Goal: Register for event/course

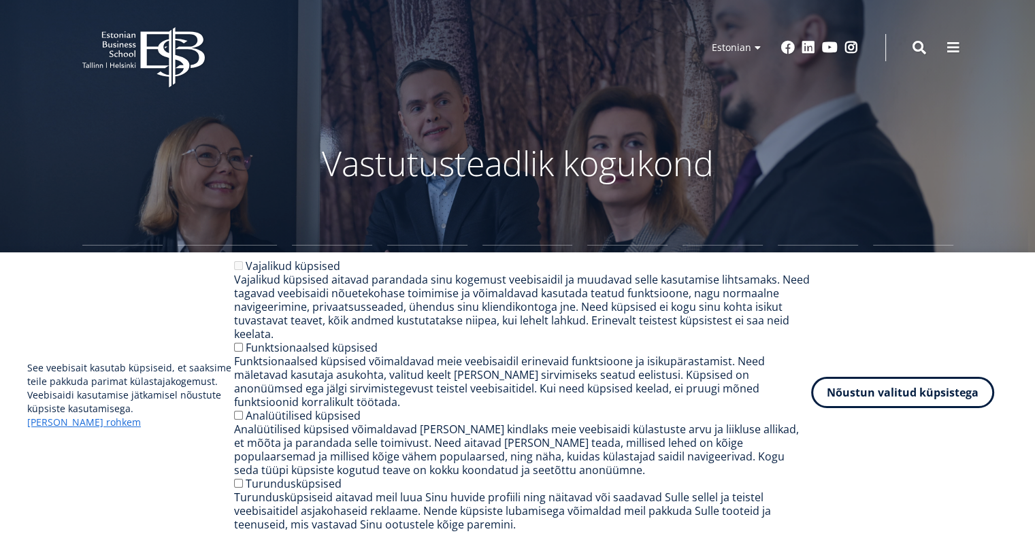
click at [929, 408] on button "Nõustun valitud küpsistega" at bounding box center [902, 392] width 183 height 31
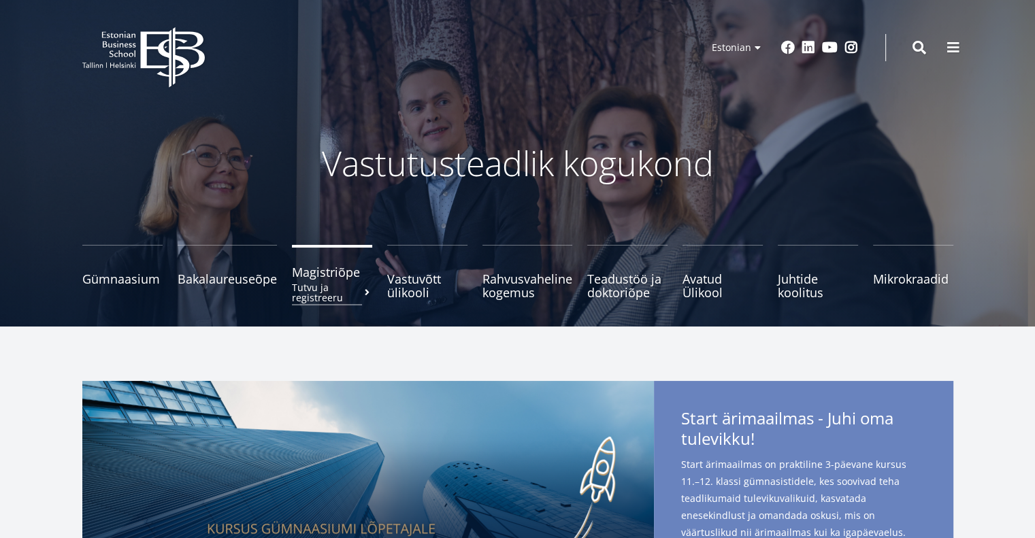
click at [316, 287] on small "Tutvu ja registreeru" at bounding box center [332, 292] width 80 height 20
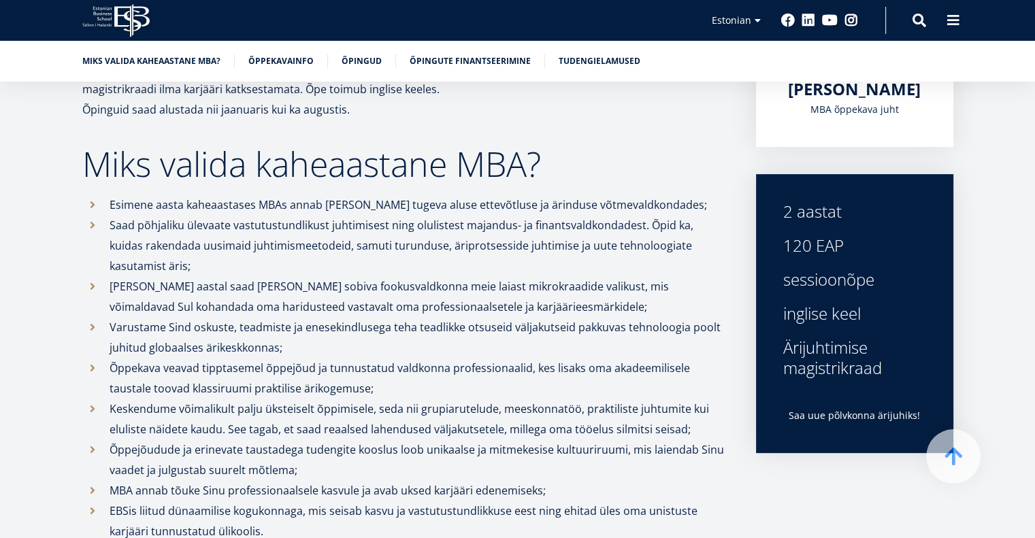
scroll to position [362, 0]
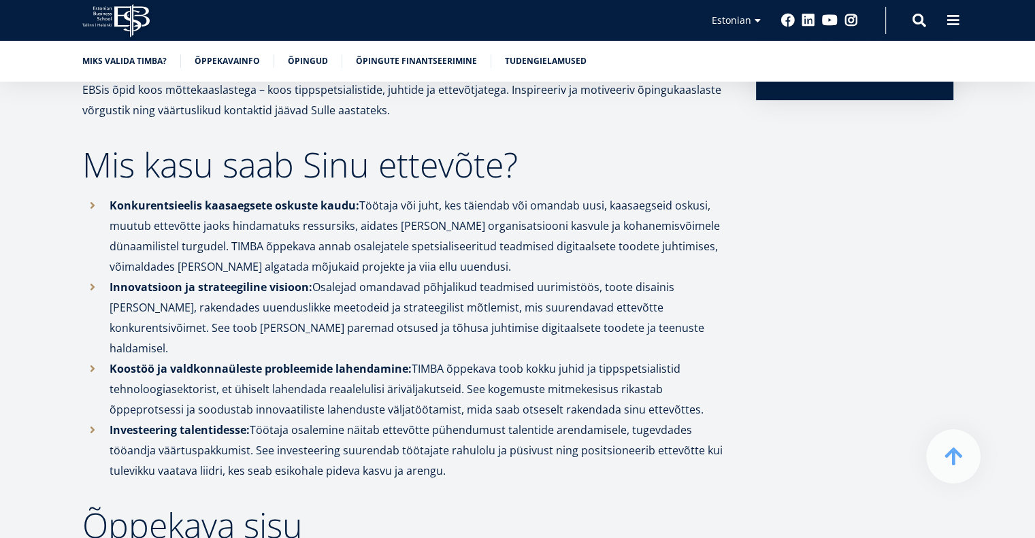
scroll to position [715, 0]
